Goal: Find specific page/section: Find specific page/section

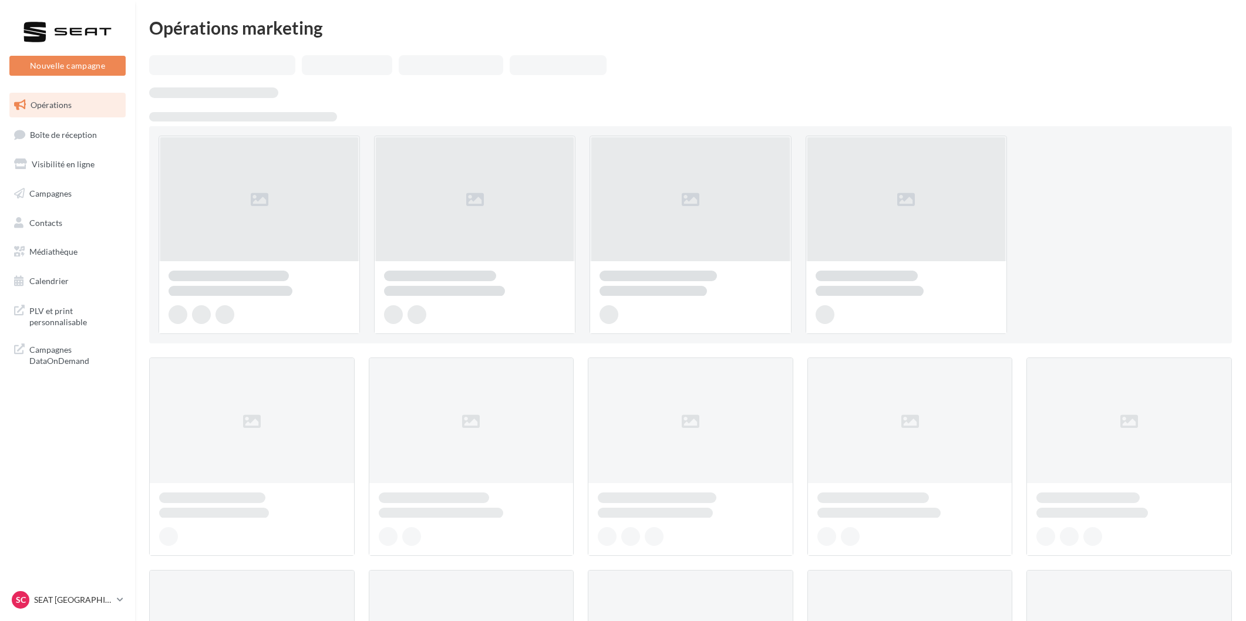
click at [75, 139] on span "Boîte de réception" at bounding box center [63, 134] width 67 height 10
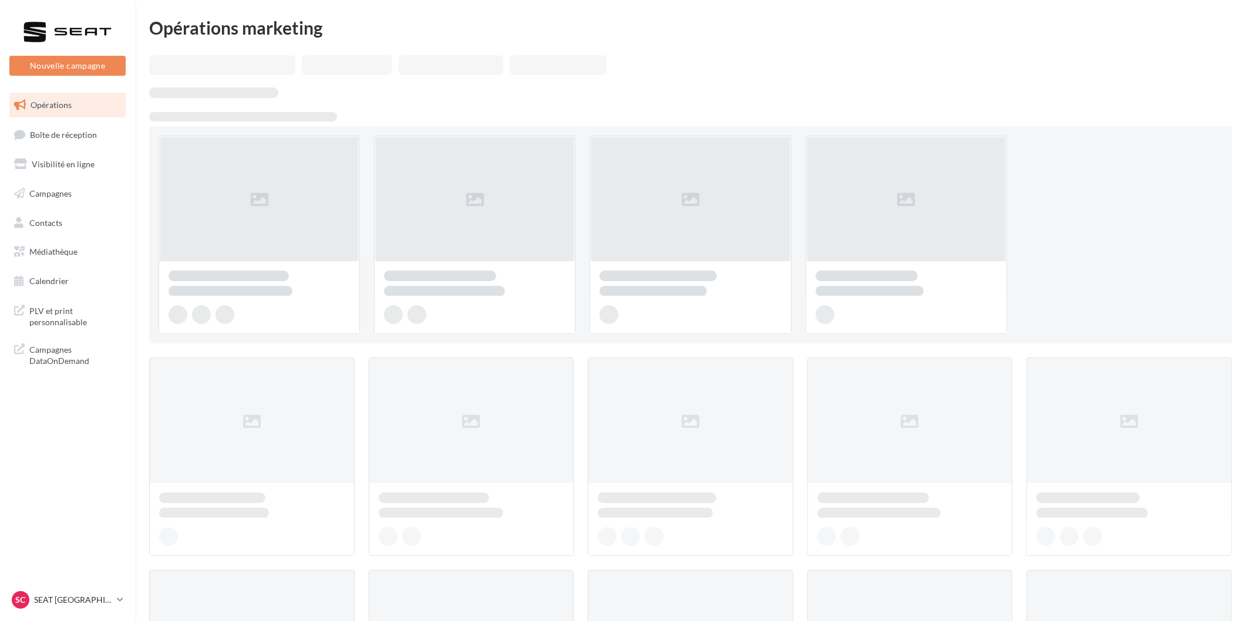
click at [75, 139] on span "Boîte de réception" at bounding box center [63, 134] width 67 height 10
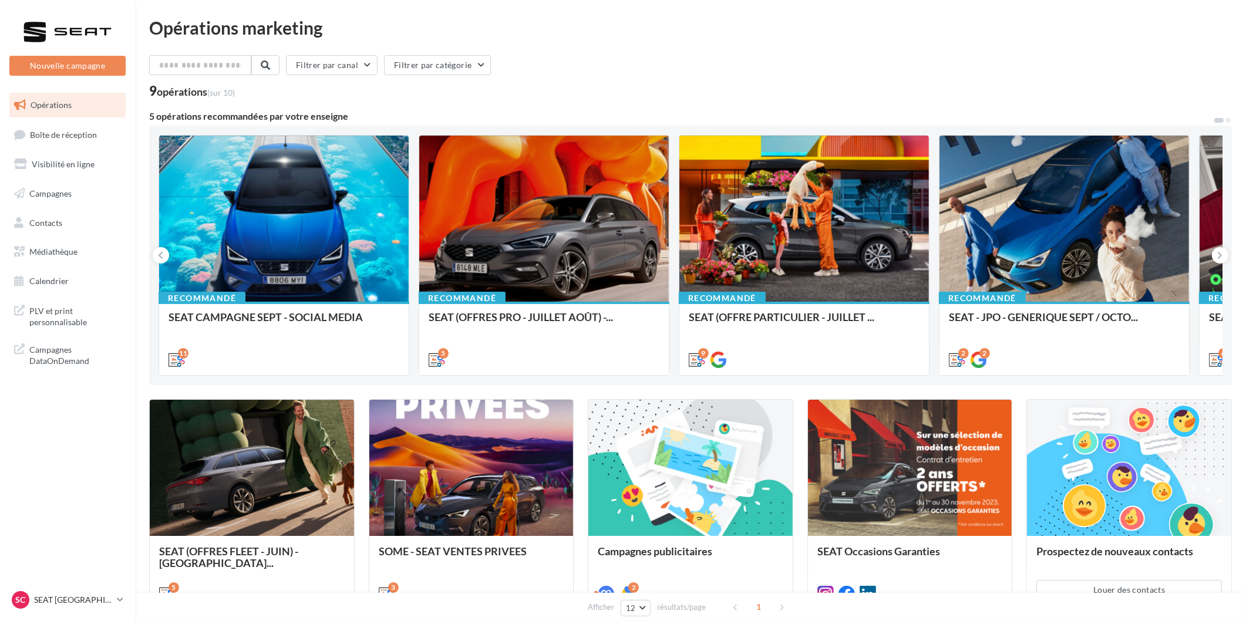
click at [75, 139] on span "Boîte de réception" at bounding box center [63, 134] width 67 height 10
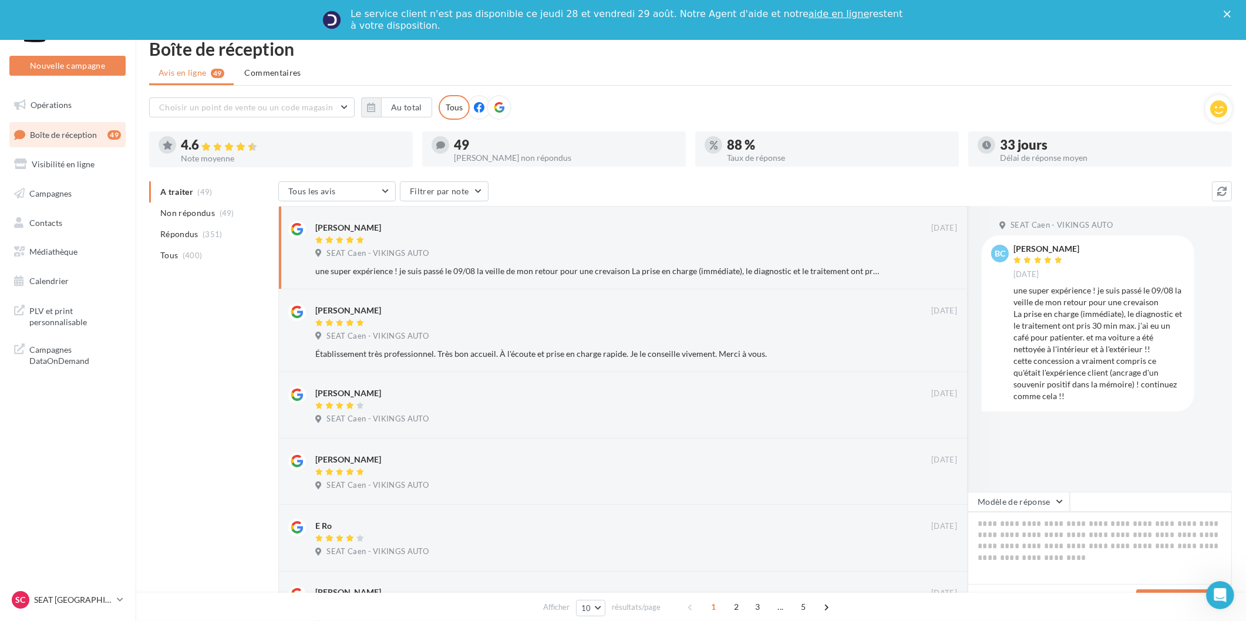
click at [79, 585] on nav "Nouvelle campagne Nouvelle campagne Opérations Boîte de réception 49 Visibilité…" at bounding box center [67, 310] width 135 height 621
click at [73, 592] on div "SC SEAT CAEN SEAT-IFS" at bounding box center [62, 600] width 100 height 18
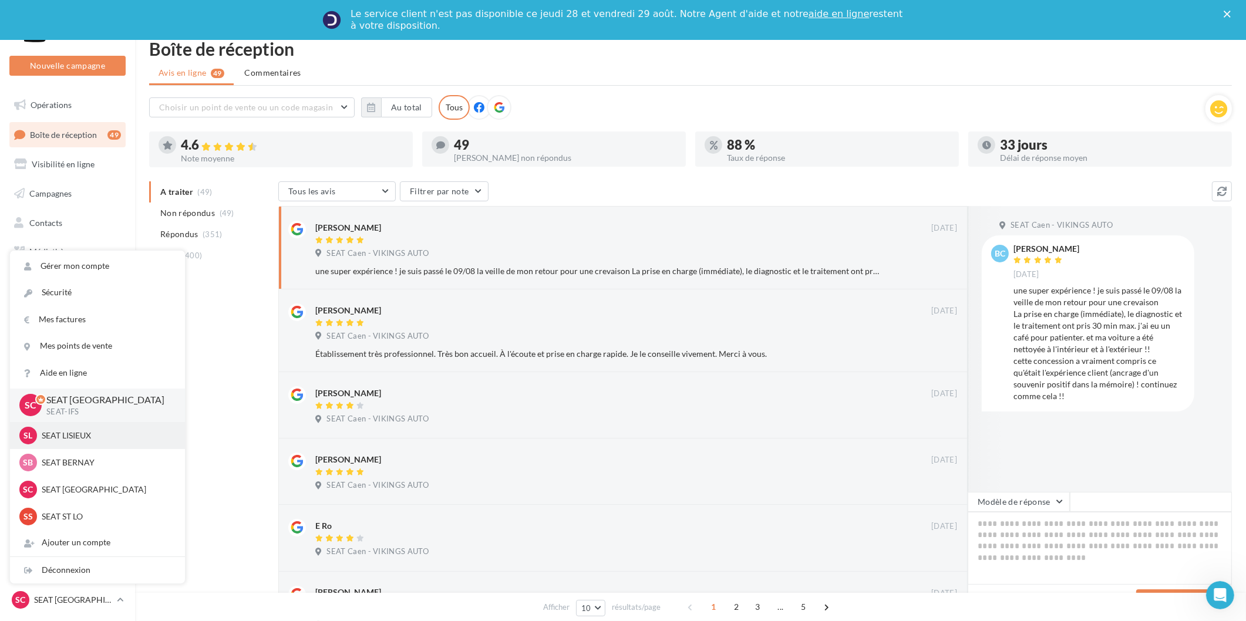
click at [85, 437] on p "SEAT LISIEUX" at bounding box center [106, 436] width 129 height 12
